Goal: Transaction & Acquisition: Purchase product/service

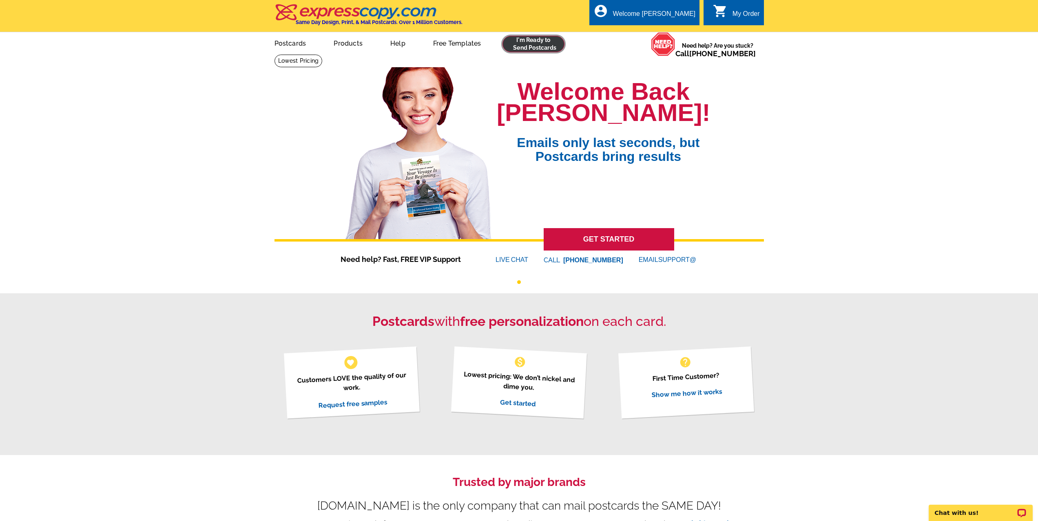
click at [524, 36] on link at bounding box center [533, 44] width 62 height 16
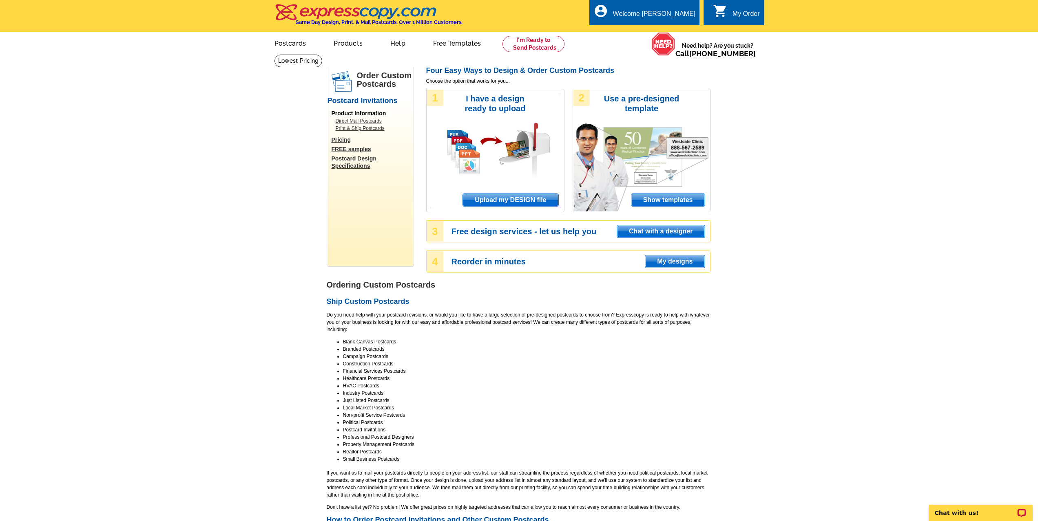
click at [541, 204] on span "Upload my DESIGN file" at bounding box center [510, 200] width 95 height 12
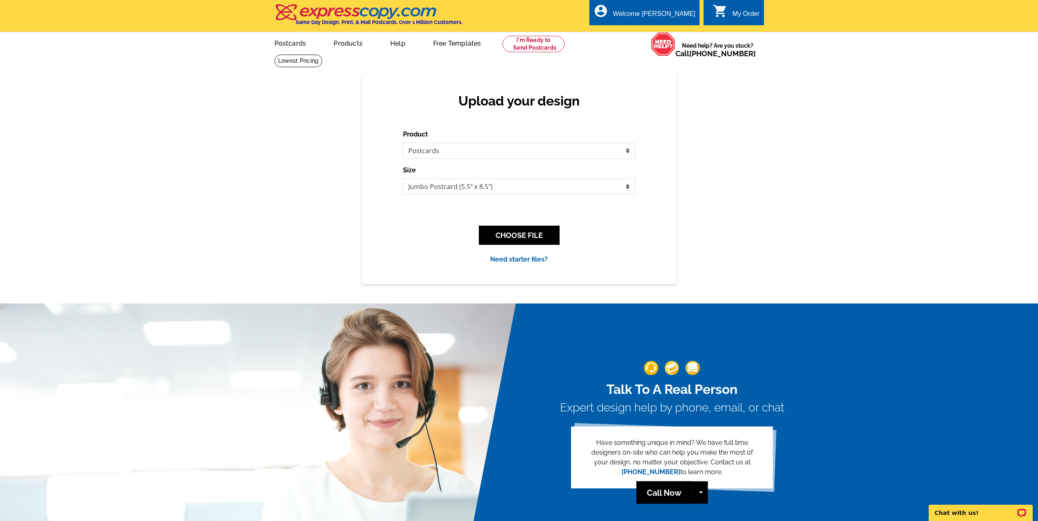
click at [500, 203] on div "Product Please select the type of file... Postcards Business Cards Letters and …" at bounding box center [519, 197] width 232 height 135
click at [499, 189] on select "Jumbo Postcard (5.5" x 8.5") Regular Postcard (4.25" x 5.6") Panoramic Postcard…" at bounding box center [519, 187] width 232 height 16
select select "1"
click at [403, 179] on select "Jumbo Postcard (5.5" x 8.5") Regular Postcard (4.25" x 5.6") Panoramic Postcard…" at bounding box center [519, 187] width 232 height 16
click at [527, 234] on button "CHOOSE FILE" at bounding box center [519, 235] width 81 height 19
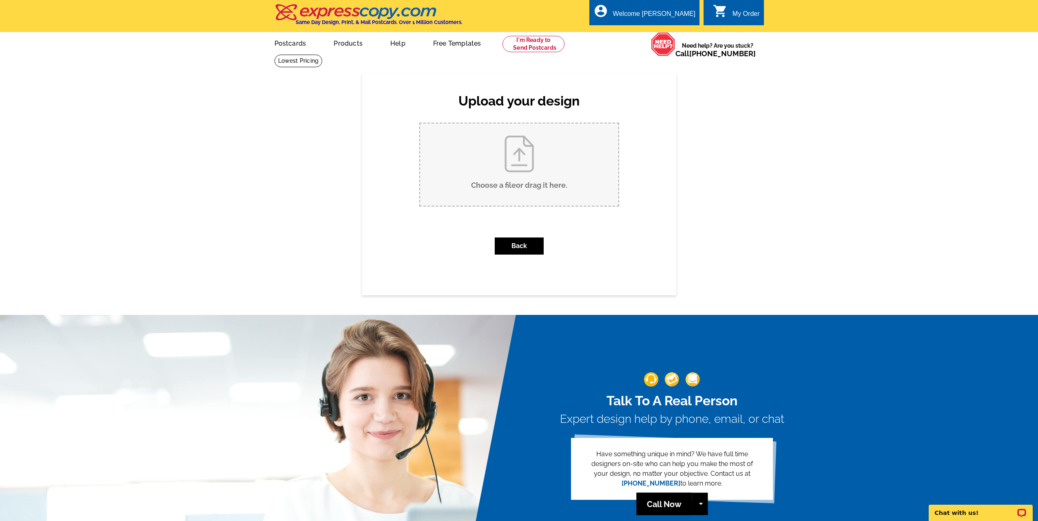
click at [467, 152] on input "Choose a file or drag it here ." at bounding box center [519, 165] width 198 height 82
type input "C:\fakepath\Postcard.pdf"
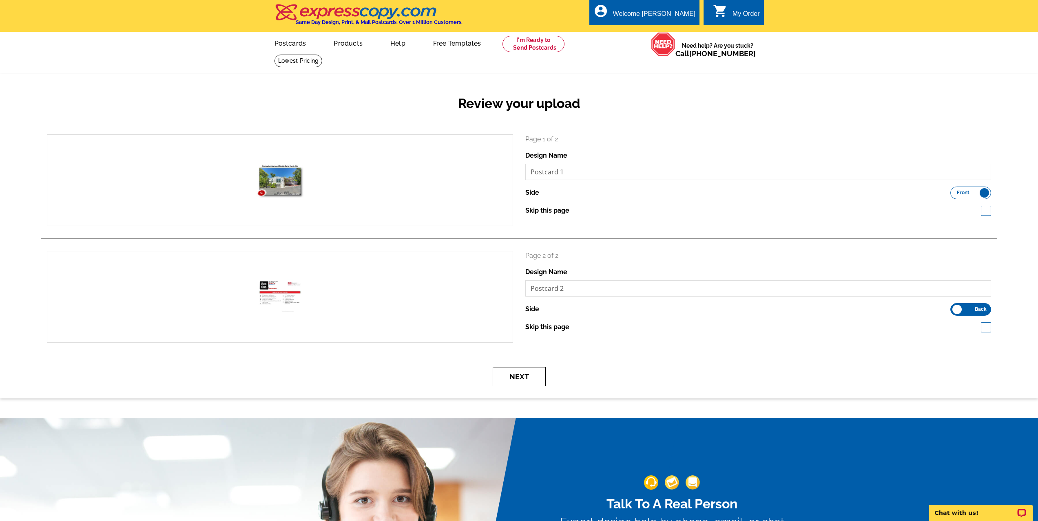
click at [530, 381] on button "Next" at bounding box center [518, 376] width 53 height 19
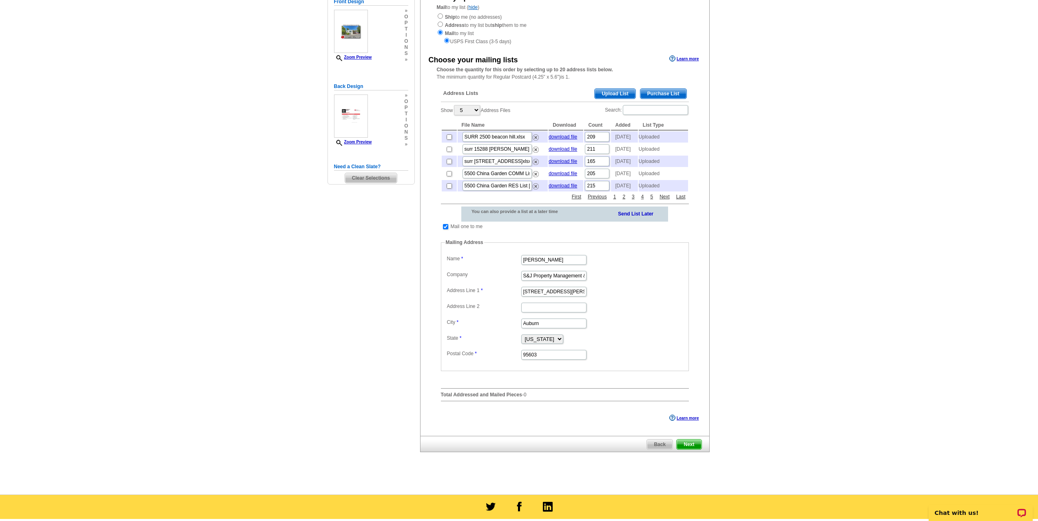
scroll to position [122, 0]
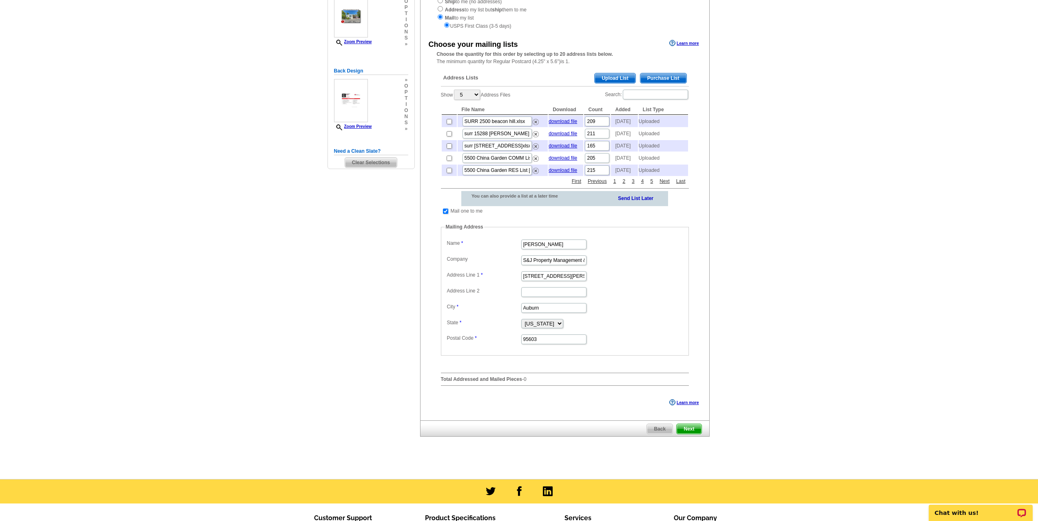
click at [630, 78] on span "Upload List" at bounding box center [614, 78] width 40 height 10
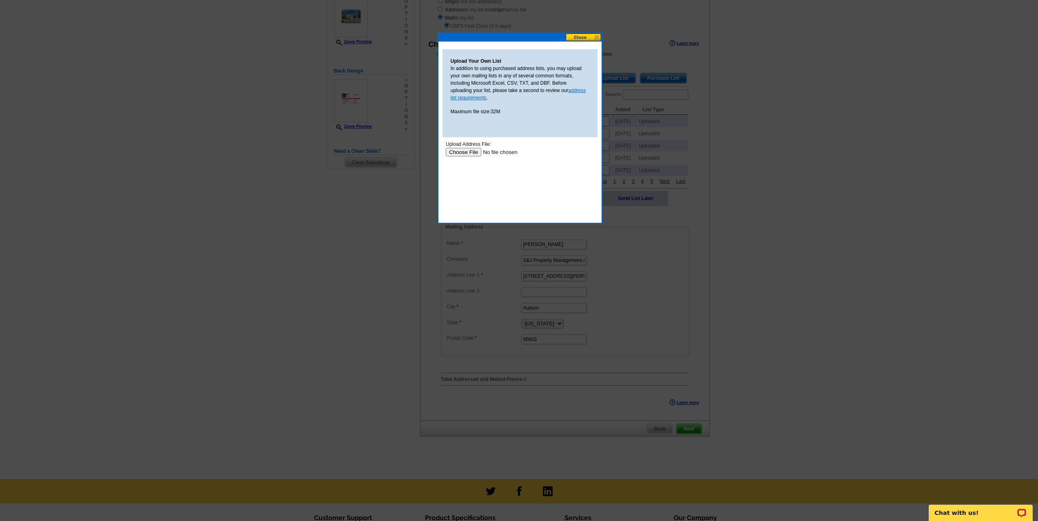
scroll to position [0, 0]
click at [454, 153] on input "file" at bounding box center [496, 152] width 103 height 9
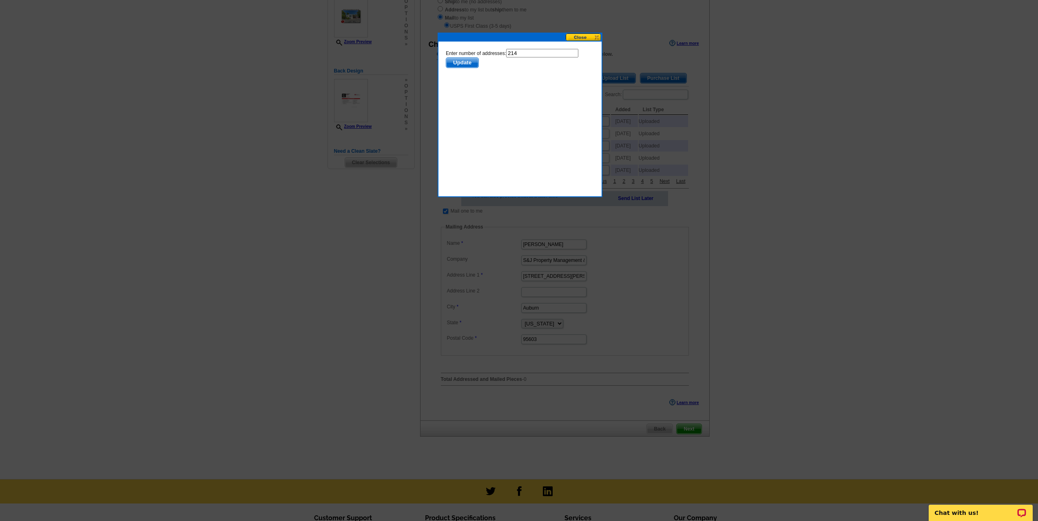
click at [469, 62] on span "Update" at bounding box center [462, 63] width 32 height 10
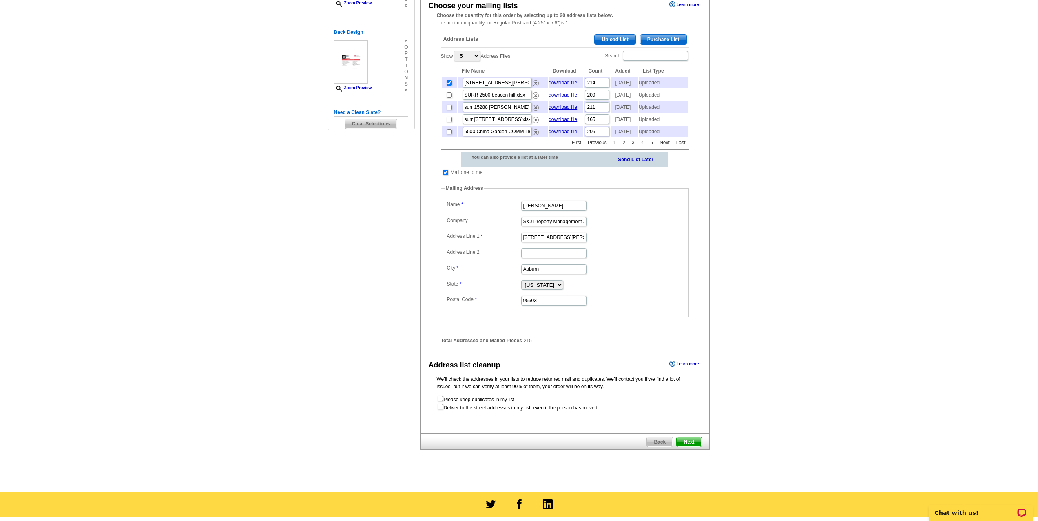
scroll to position [163, 0]
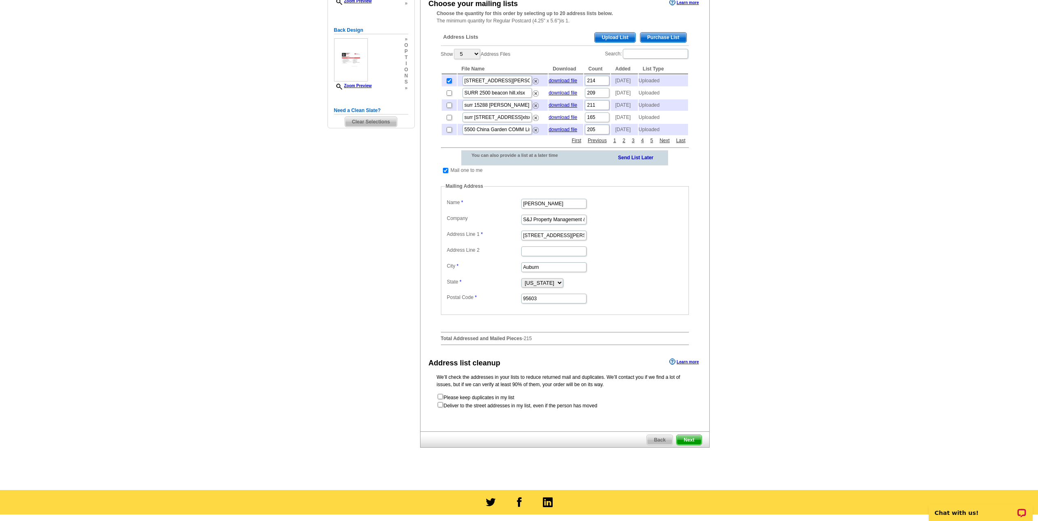
click at [699, 445] on span "Next" at bounding box center [688, 440] width 24 height 10
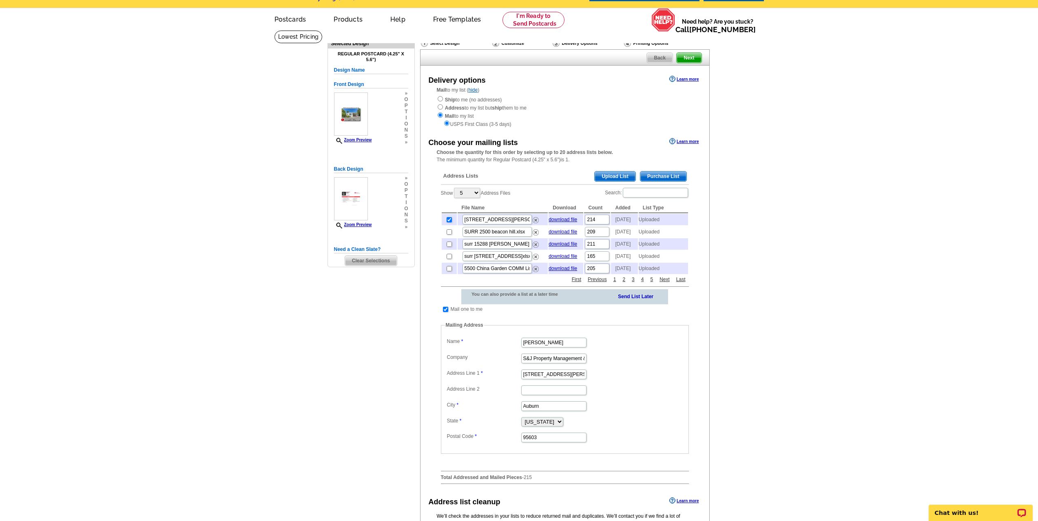
scroll to position [0, 0]
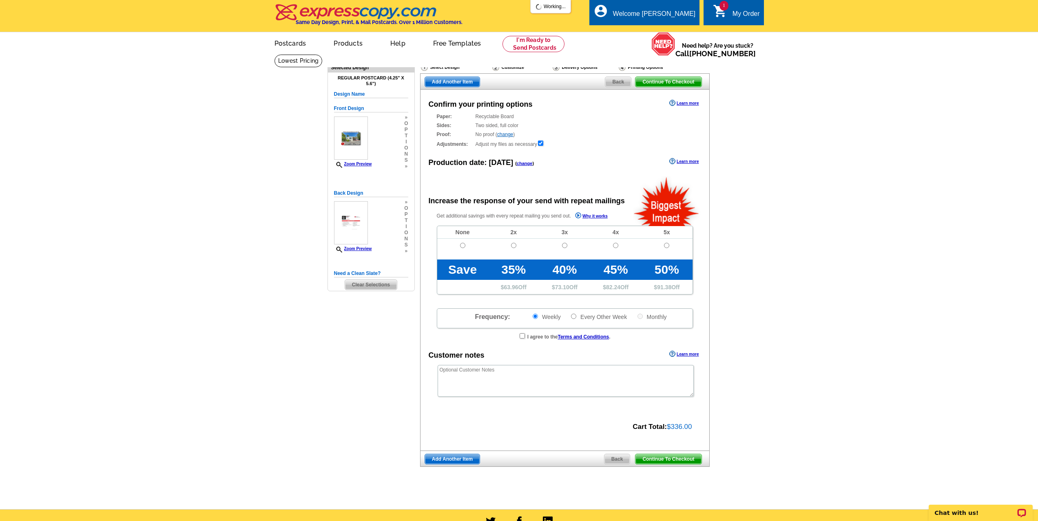
radio input "false"
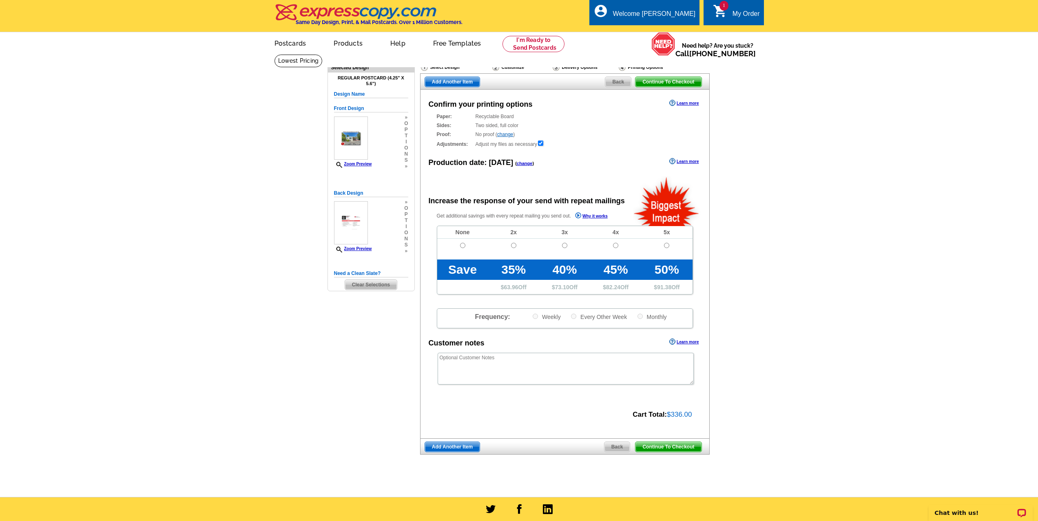
drag, startPoint x: 683, startPoint y: 446, endPoint x: 544, endPoint y: 170, distance: 309.6
click at [683, 446] on span "Continue To Checkout" at bounding box center [668, 447] width 66 height 10
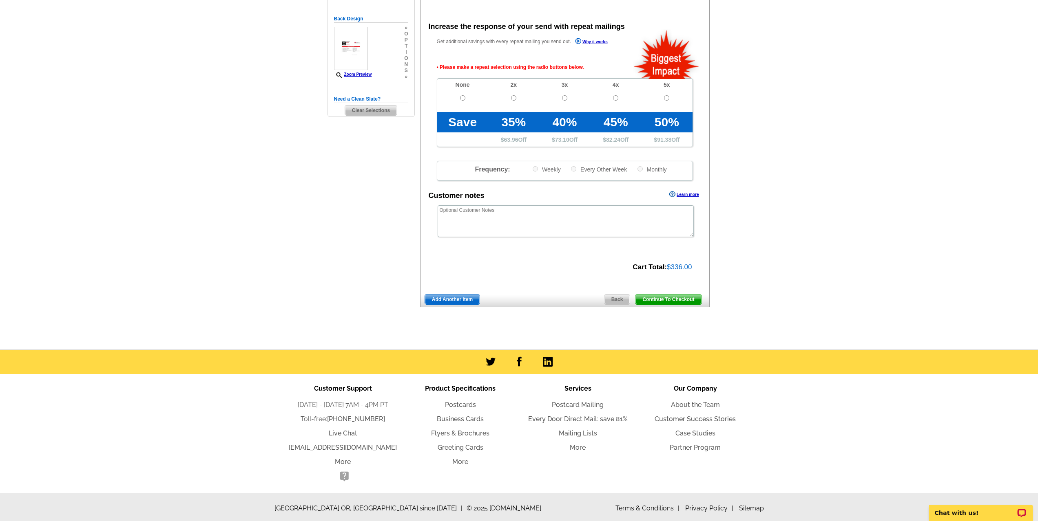
scroll to position [178, 0]
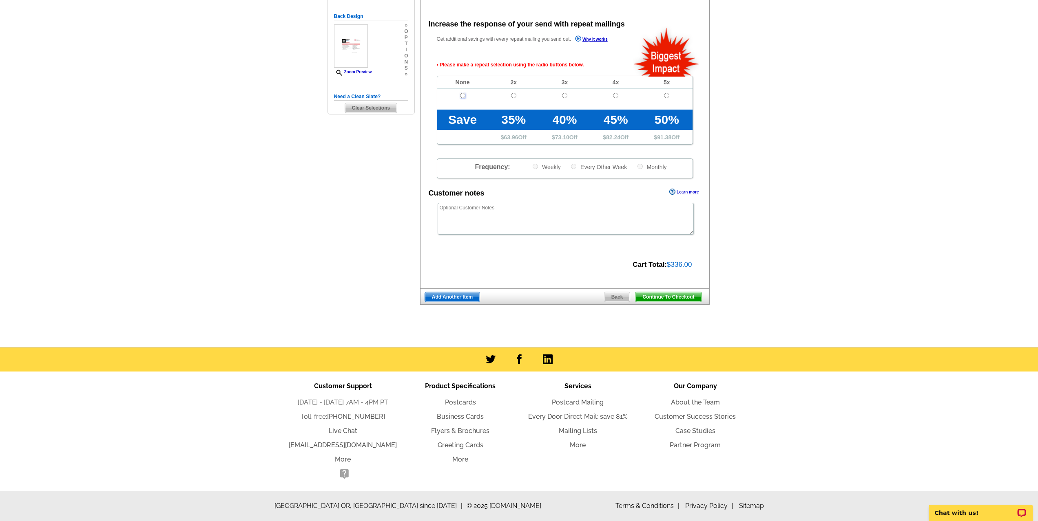
click at [462, 95] on input "radio" at bounding box center [462, 95] width 5 height 5
radio input "true"
click at [678, 301] on span "Continue To Checkout" at bounding box center [668, 297] width 66 height 10
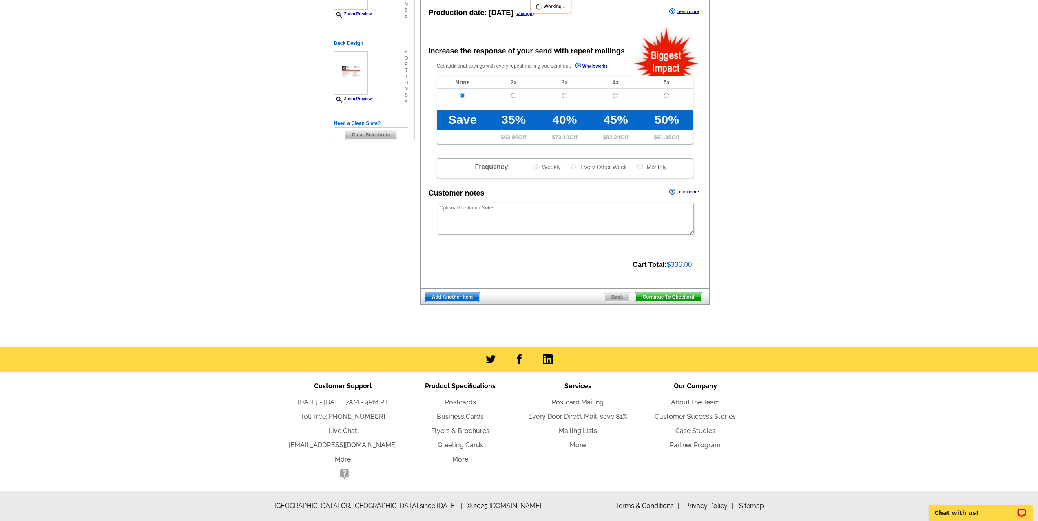
scroll to position [151, 0]
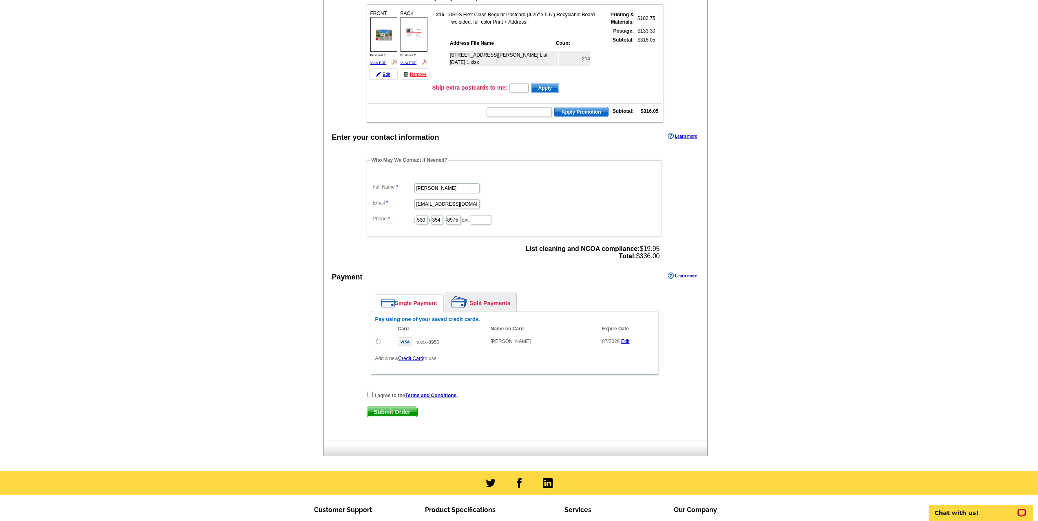
scroll to position [233, 0]
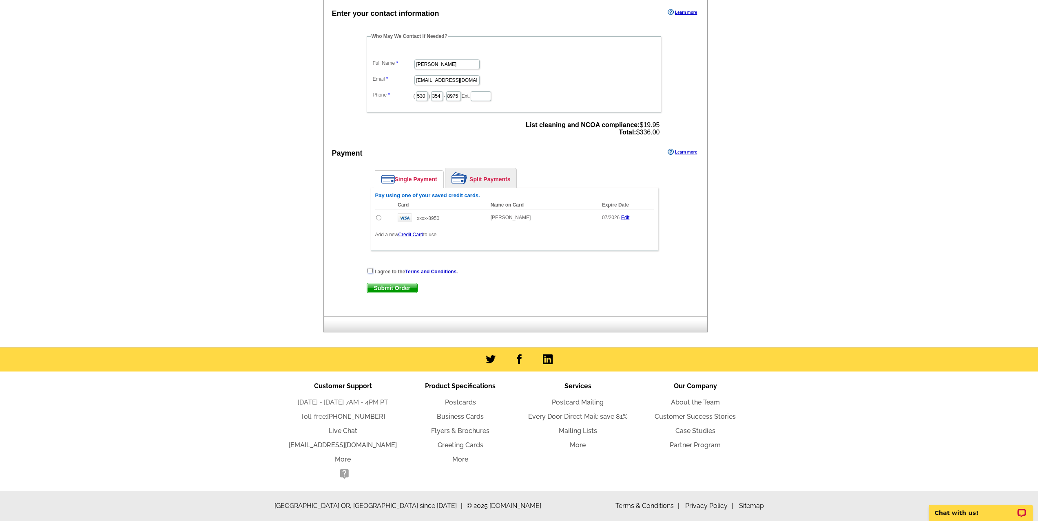
click at [371, 272] on input "checkbox" at bounding box center [369, 270] width 5 height 5
checkbox input "true"
click at [380, 218] on input "radio" at bounding box center [378, 217] width 5 height 5
radio input "true"
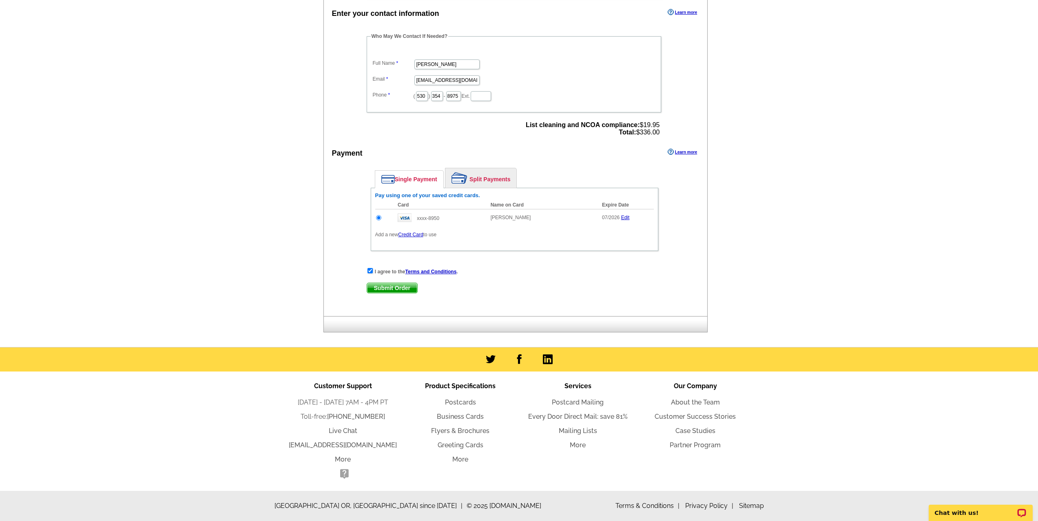
click at [399, 292] on span "Submit Order" at bounding box center [392, 288] width 50 height 10
